Goal: Task Accomplishment & Management: Use online tool/utility

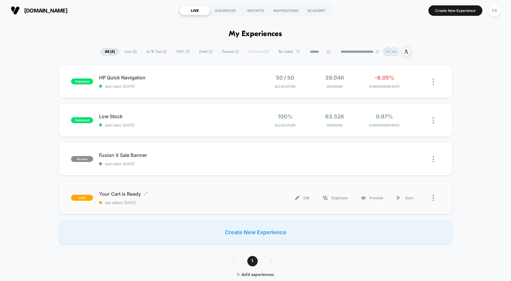
click at [158, 195] on span "Your Cart is Ready Click to edit experience details" at bounding box center [177, 194] width 156 height 6
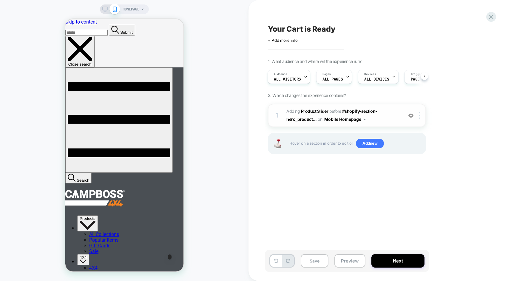
click at [377, 115] on span "#_loomi_addon_1754876276153 Adding Product Slider BEFORE #shopify-section-hero_…" at bounding box center [343, 115] width 114 height 16
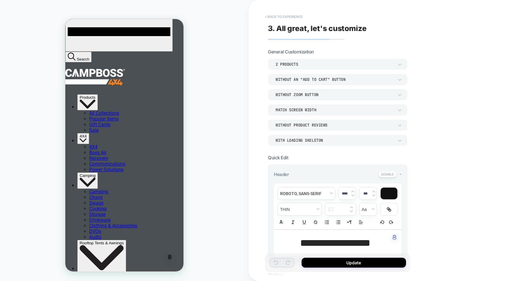
click at [272, 16] on button "< Back to experience" at bounding box center [284, 17] width 44 height 10
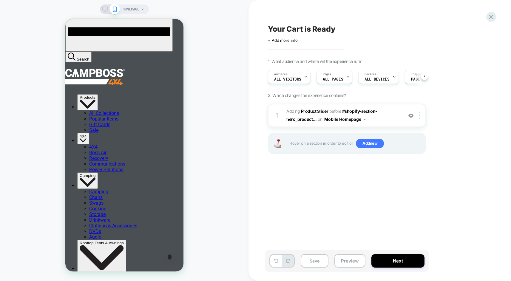
scroll to position [0, 0]
click at [347, 261] on button "Preview" at bounding box center [349, 260] width 31 height 13
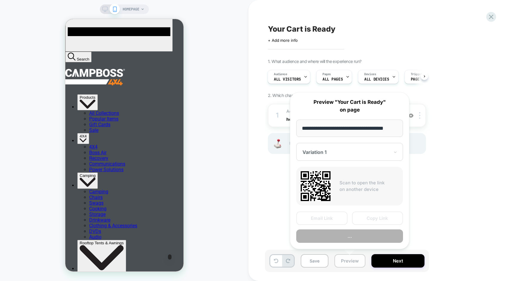
scroll to position [0, 7]
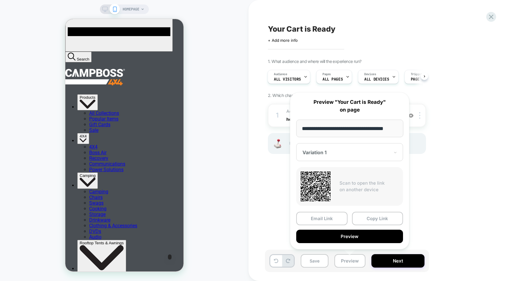
click at [241, 210] on div "HOMEPAGE" at bounding box center [124, 140] width 248 height 269
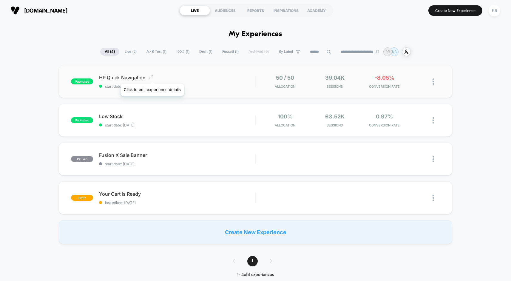
click at [152, 76] on icon at bounding box center [151, 77] width 4 height 4
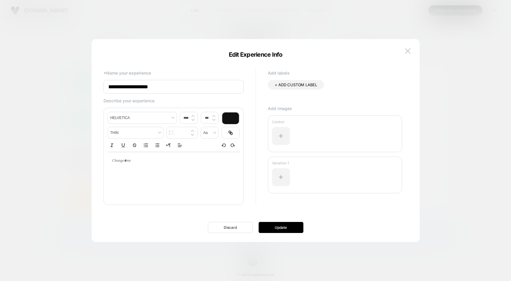
click at [235, 224] on button "Discard" at bounding box center [230, 227] width 45 height 11
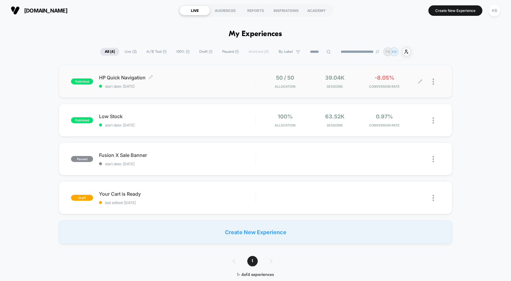
click at [420, 81] on icon at bounding box center [420, 82] width 4 height 4
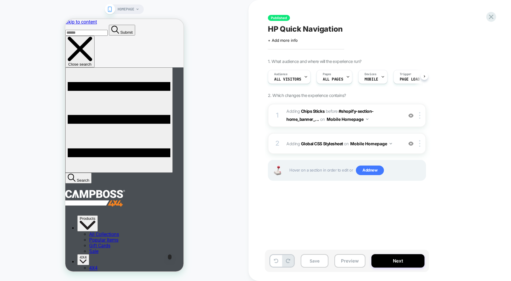
scroll to position [0, 0]
click at [420, 118] on img at bounding box center [419, 115] width 1 height 7
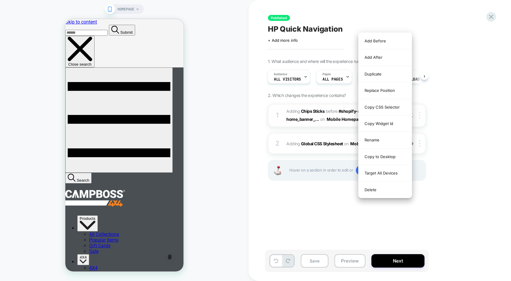
click at [420, 118] on img at bounding box center [419, 115] width 1 height 7
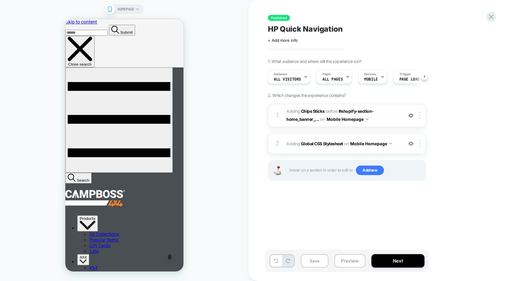
click at [325, 121] on div "on Mobile Homepage" at bounding box center [344, 119] width 48 height 9
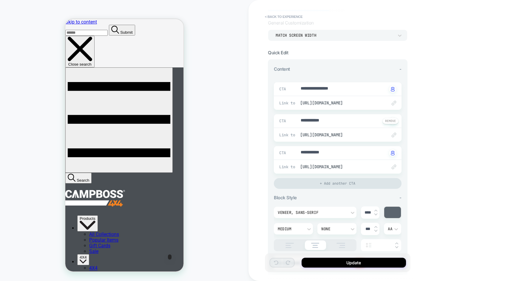
scroll to position [32, 0]
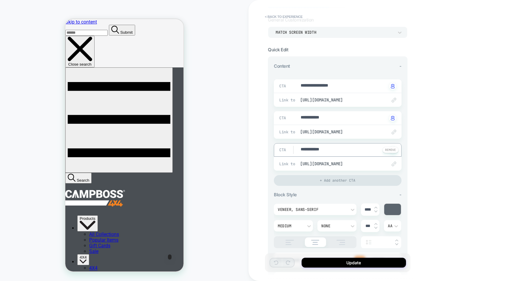
drag, startPoint x: 313, startPoint y: 150, endPoint x: 330, endPoint y: 150, distance: 17.0
click at [330, 150] on textarea "**********" at bounding box center [343, 149] width 87 height 7
click at [391, 150] on button at bounding box center [390, 150] width 16 height 6
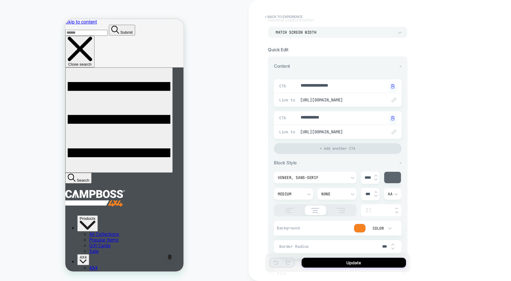
scroll to position [225, 0]
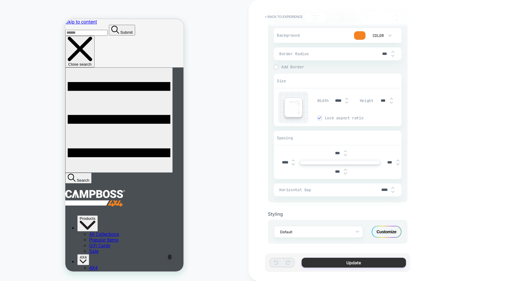
click at [353, 262] on button "Update" at bounding box center [354, 263] width 104 height 10
type textarea "*"
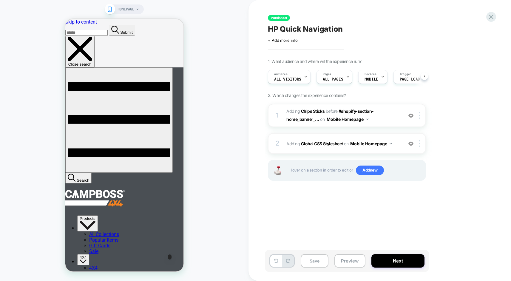
scroll to position [0, 0]
click at [396, 256] on button "Next" at bounding box center [397, 260] width 53 height 13
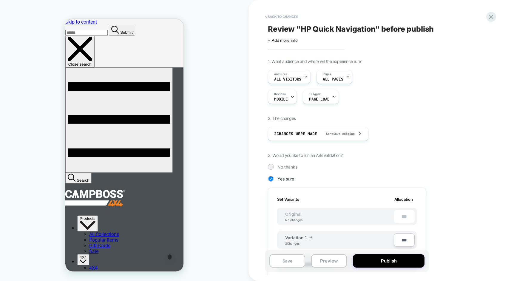
scroll to position [0, 1]
click at [396, 256] on button "Publish" at bounding box center [389, 260] width 72 height 13
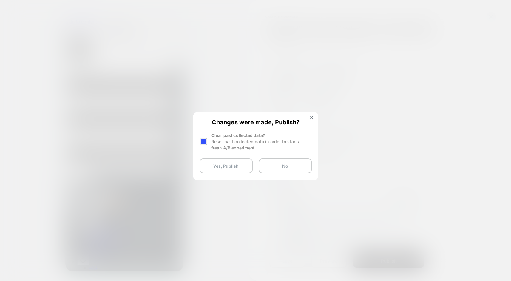
click at [204, 142] on div at bounding box center [203, 141] width 7 height 7
click at [230, 167] on button "Yes, Publish" at bounding box center [226, 165] width 53 height 15
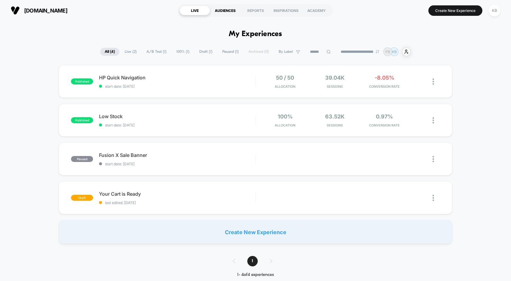
click at [221, 8] on div "AUDIENCES" at bounding box center [225, 11] width 30 height 10
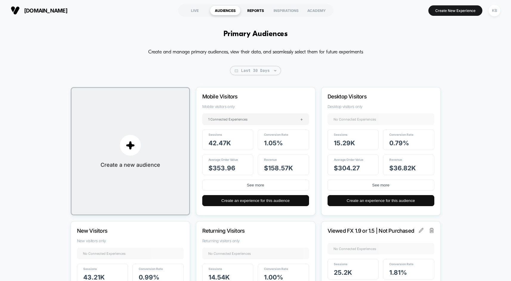
click at [252, 10] on div "REPORTS" at bounding box center [255, 11] width 30 height 10
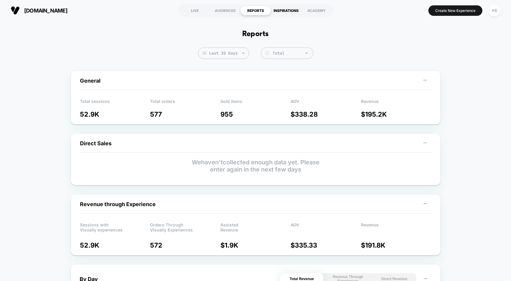
click at [280, 10] on div "INSPIRATIONS" at bounding box center [286, 11] width 30 height 10
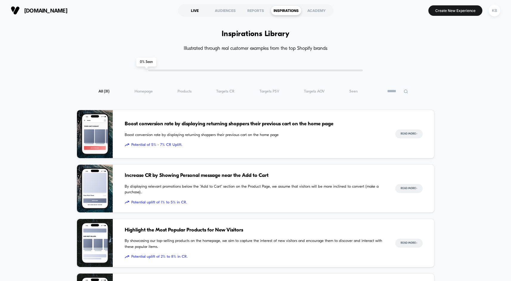
click at [195, 9] on div "LIVE" at bounding box center [195, 11] width 30 height 10
